Goal: Task Accomplishment & Management: Manage account settings

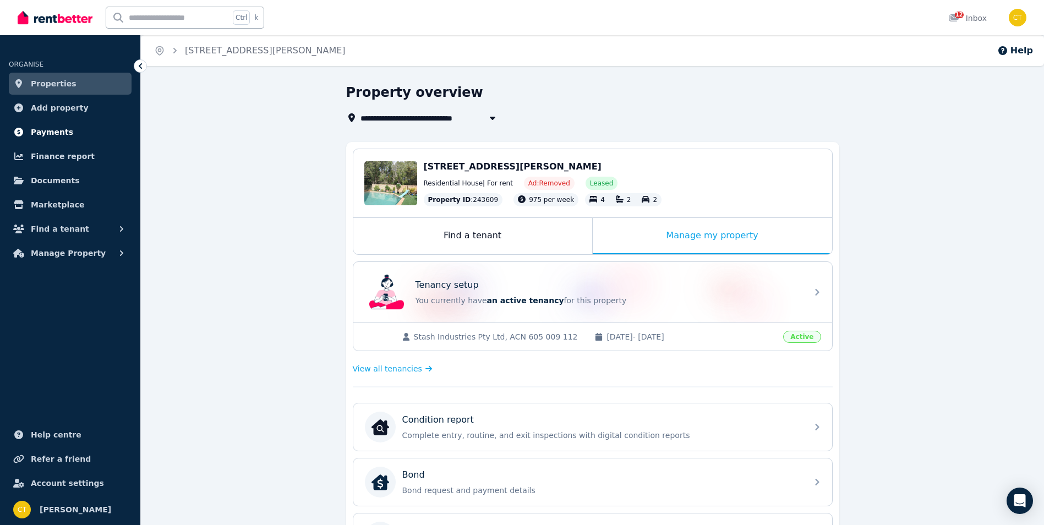
click at [40, 132] on span "Payments" at bounding box center [52, 131] width 42 height 13
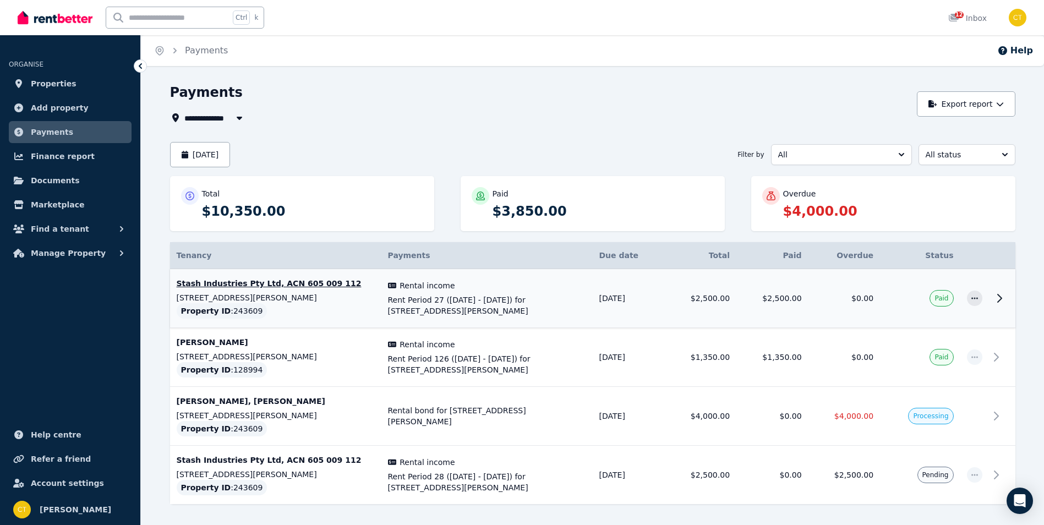
click at [1002, 295] on icon at bounding box center [998, 298] width 13 height 13
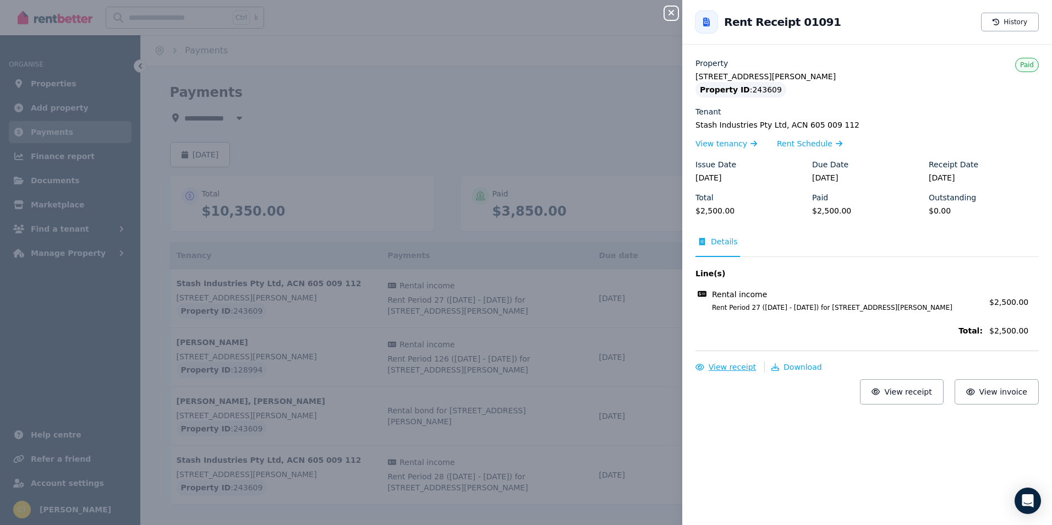
click at [720, 367] on span "View receipt" at bounding box center [732, 367] width 47 height 9
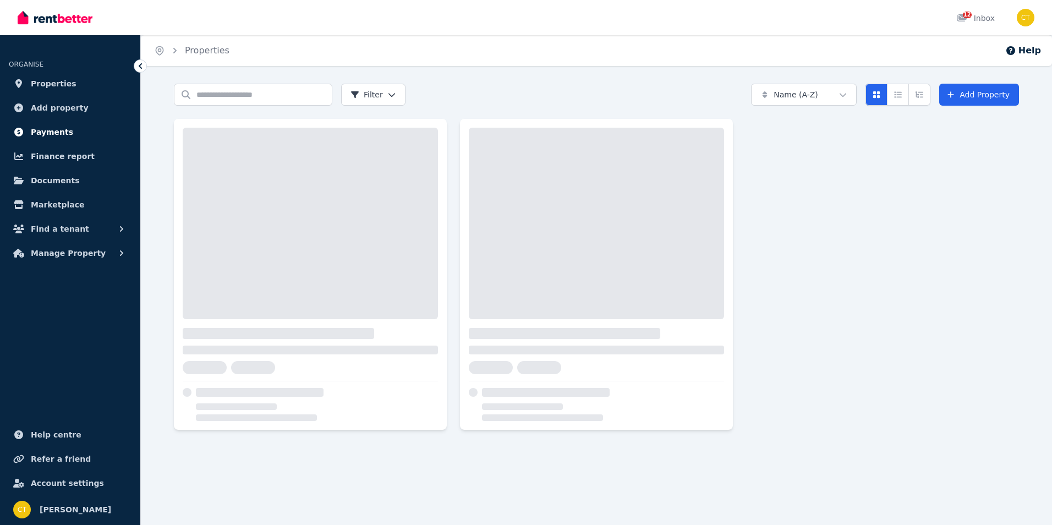
click at [55, 132] on span "Payments" at bounding box center [52, 131] width 42 height 13
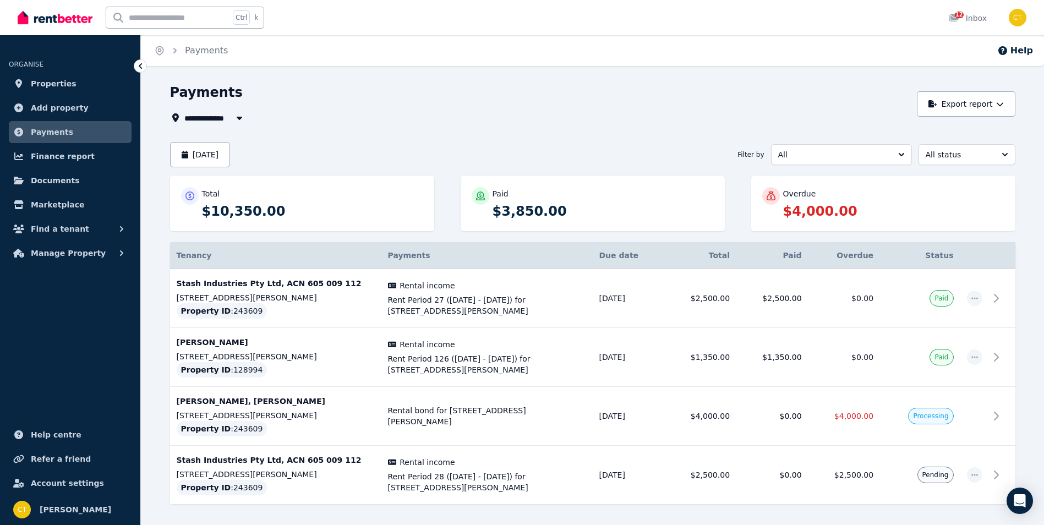
click at [235, 121] on icon "button" at bounding box center [239, 117] width 11 height 9
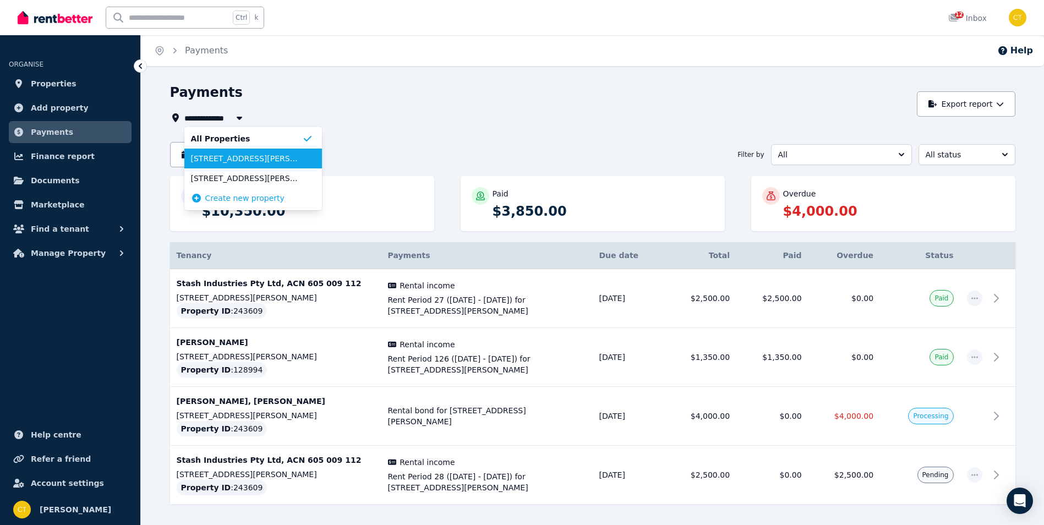
click at [233, 162] on span "[STREET_ADDRESS][PERSON_NAME]" at bounding box center [246, 158] width 111 height 11
type input "**********"
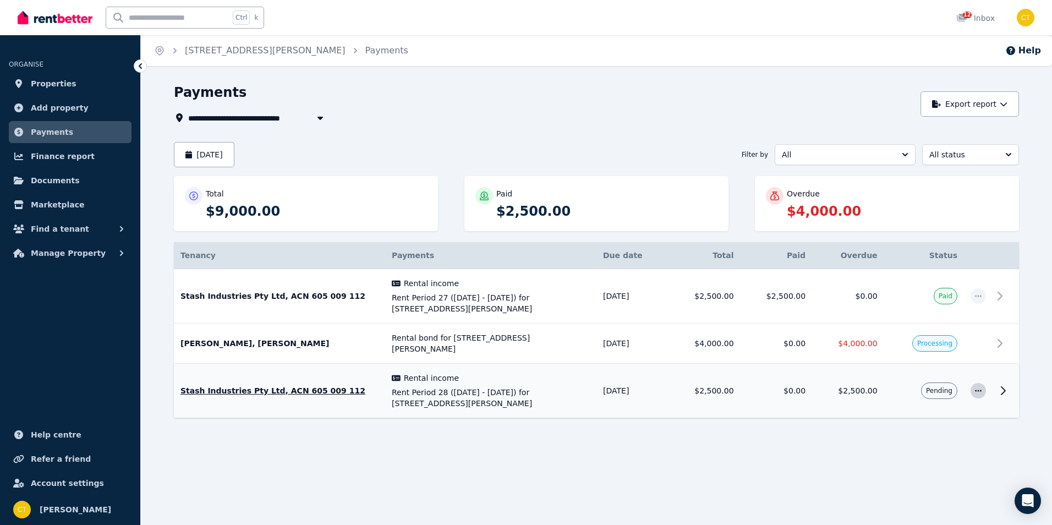
click at [983, 388] on span "button" at bounding box center [977, 390] width 15 height 15
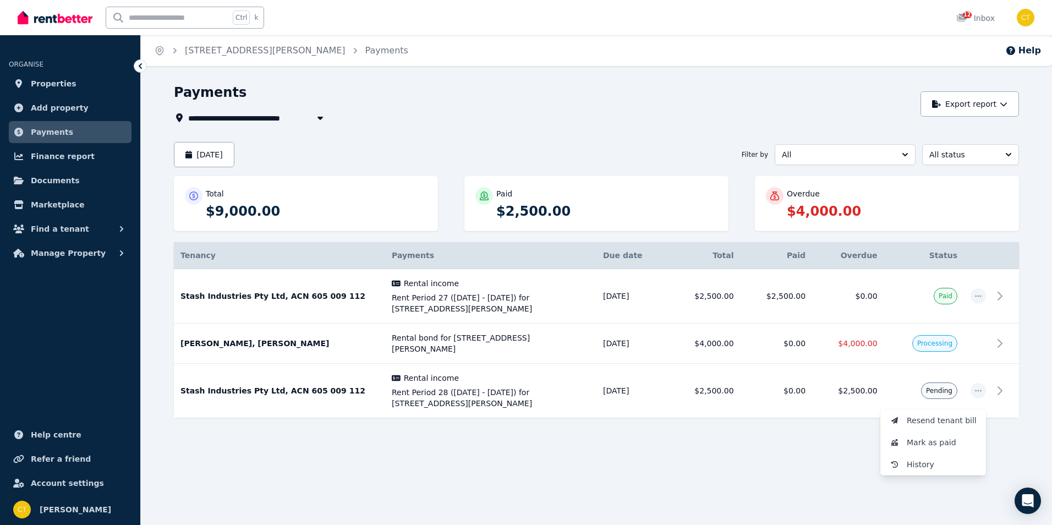
click at [775, 443] on div at bounding box center [596, 447] width 845 height 20
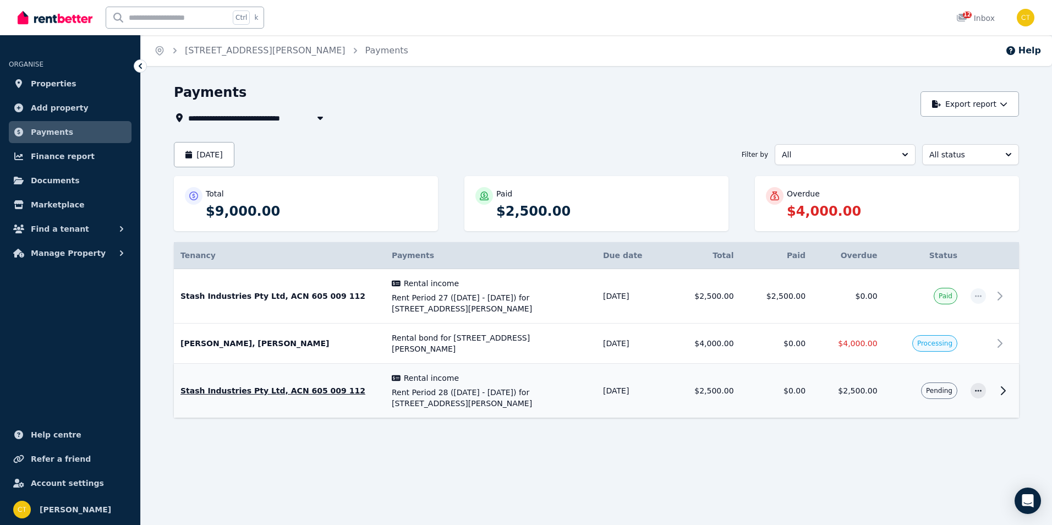
click at [868, 386] on span "$2,500.00" at bounding box center [857, 390] width 39 height 9
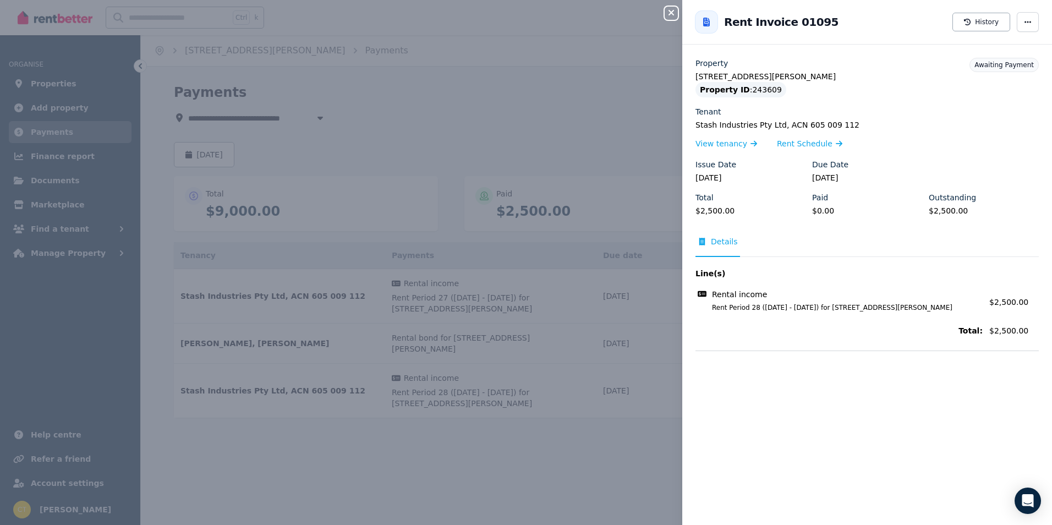
click at [634, 94] on div "Close panel Back to Rent Invoice 01095 History Property [STREET_ADDRESS][GEOGRA…" at bounding box center [526, 262] width 1052 height 525
